Goal: Find specific page/section: Find specific page/section

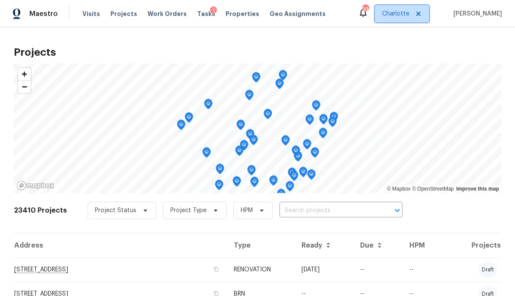
click at [409, 16] on span "Charlotte" at bounding box center [395, 13] width 27 height 9
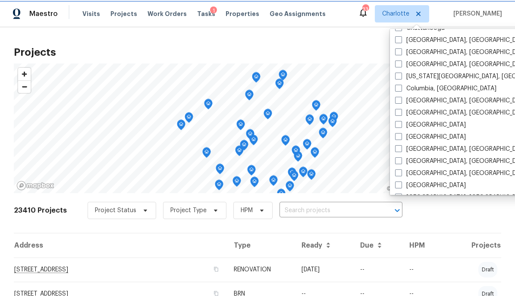
scroll to position [144, 0]
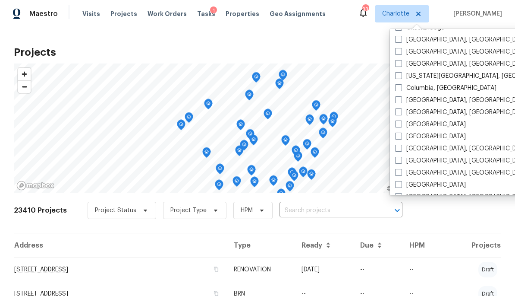
click at [421, 160] on label "[GEOGRAPHIC_DATA], [GEOGRAPHIC_DATA]" at bounding box center [462, 160] width 134 height 9
click at [401, 160] on input "[GEOGRAPHIC_DATA], [GEOGRAPHIC_DATA]" at bounding box center [398, 159] width 6 height 6
checkbox input "true"
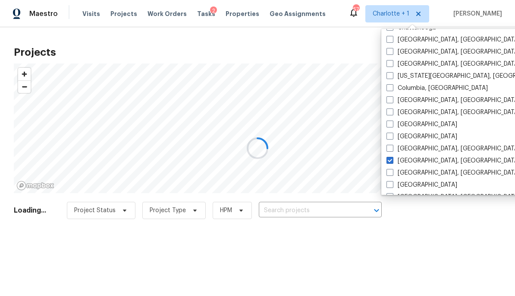
click at [345, 5] on div at bounding box center [257, 148] width 515 height 296
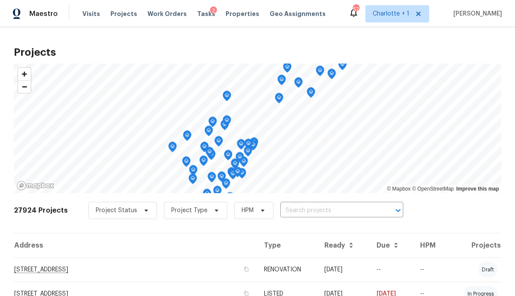
click at [116, 18] on span "Projects" at bounding box center [123, 13] width 27 height 9
click at [164, 17] on span "Work Orders" at bounding box center [167, 13] width 39 height 9
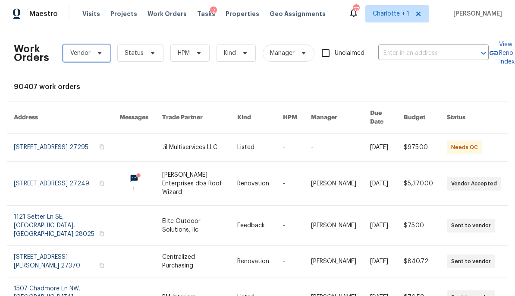
click at [94, 53] on span at bounding box center [98, 53] width 9 height 7
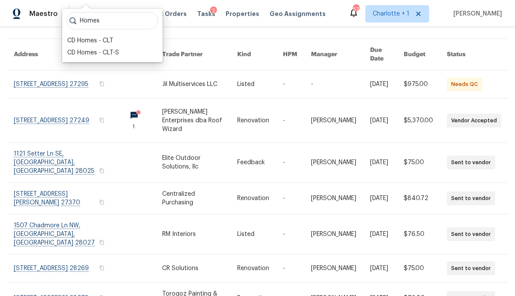
scroll to position [64, 0]
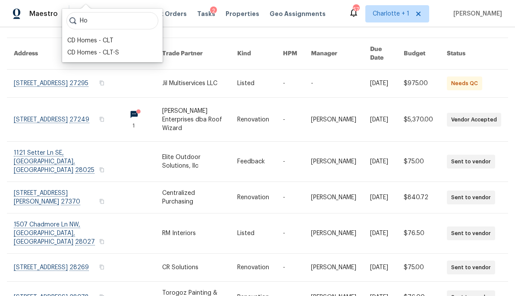
type input "H"
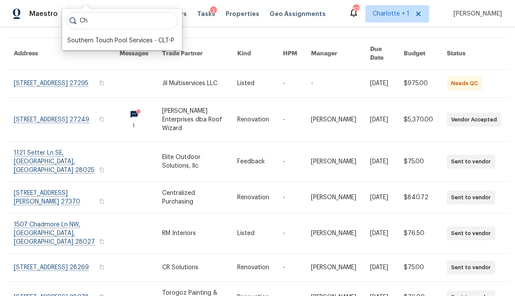
type input "C"
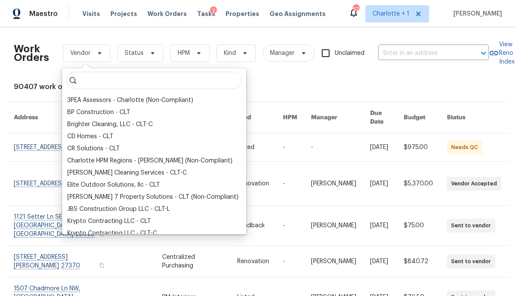
scroll to position [0, 0]
click at [344, 87] on div "90407 work orders" at bounding box center [258, 86] width 488 height 9
